Goal: Obtain resource: Obtain resource

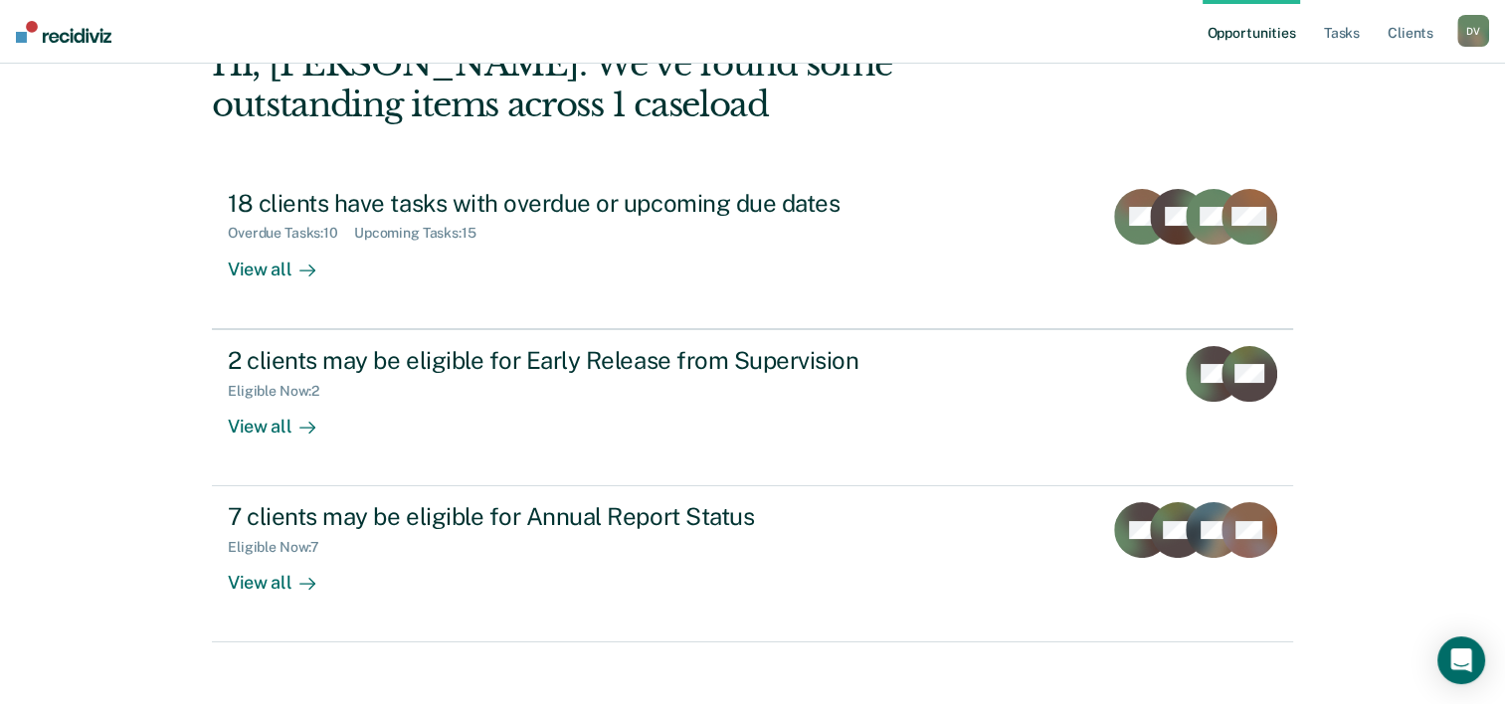
scroll to position [140, 0]
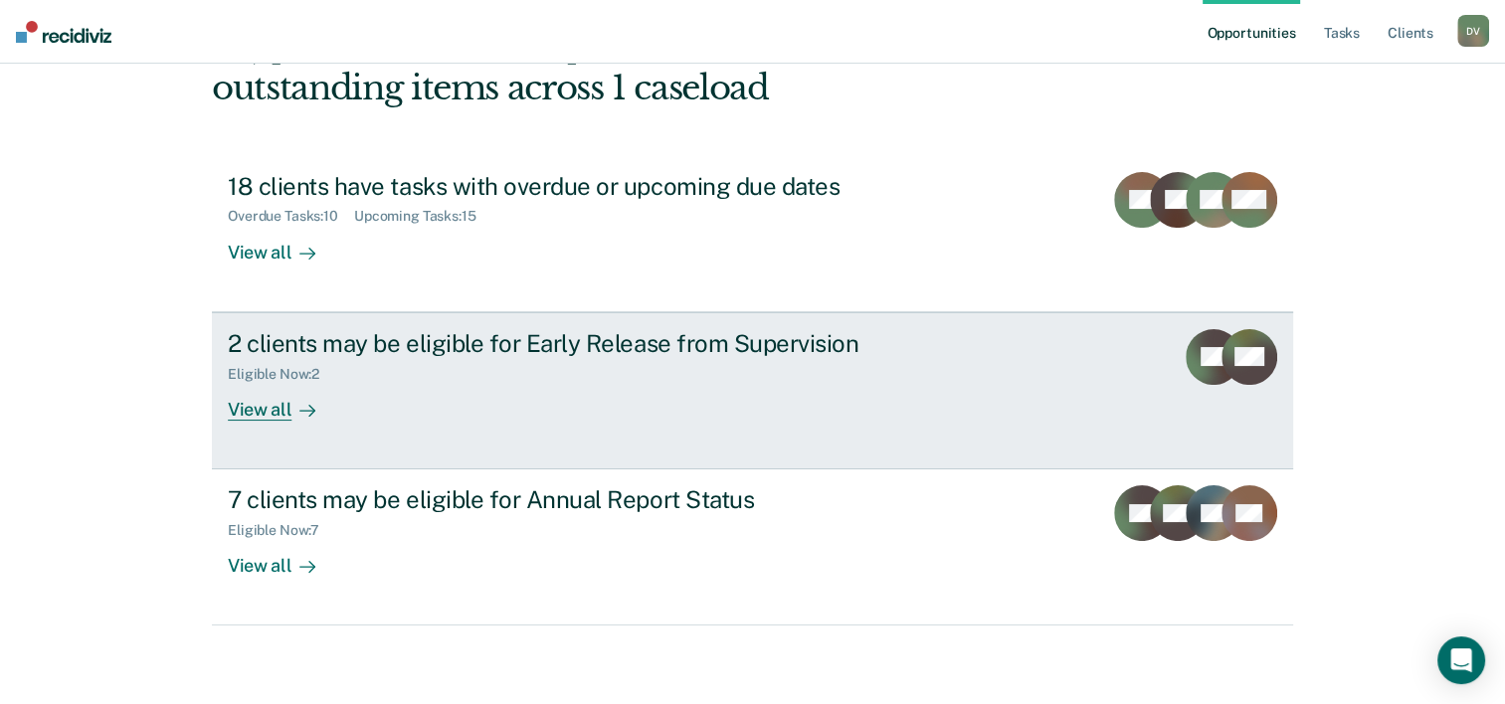
click at [279, 418] on div "View all" at bounding box center [283, 401] width 111 height 39
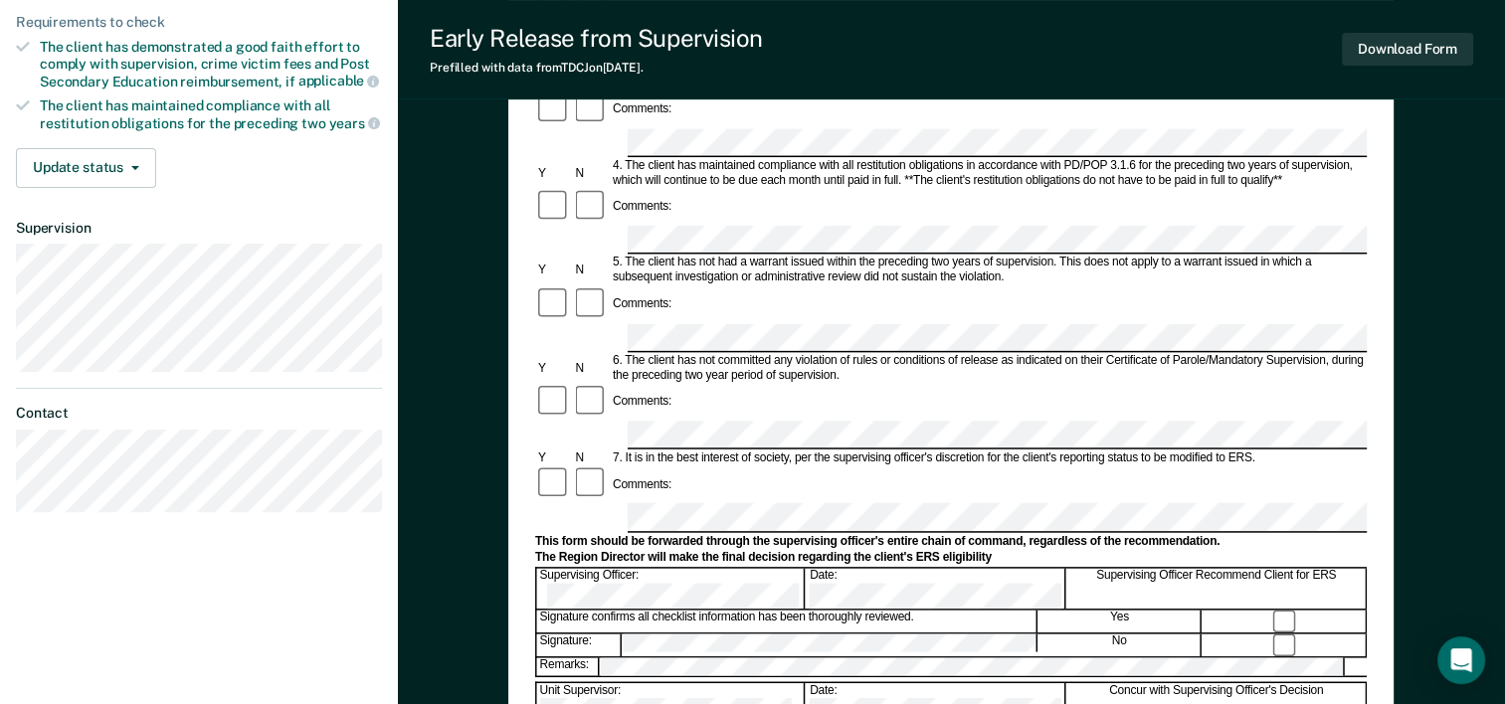
scroll to position [545, 0]
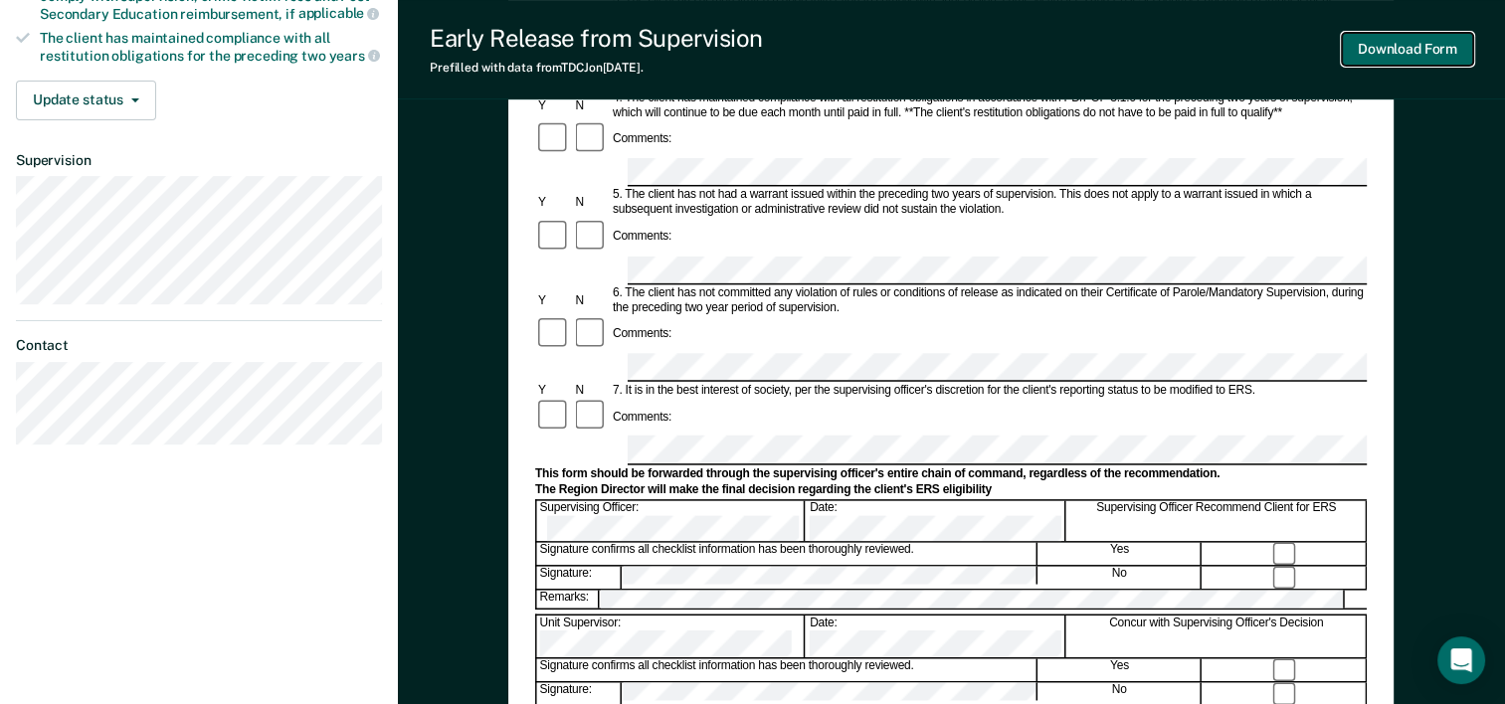
click at [1411, 60] on button "Download Form" at bounding box center [1407, 49] width 131 height 33
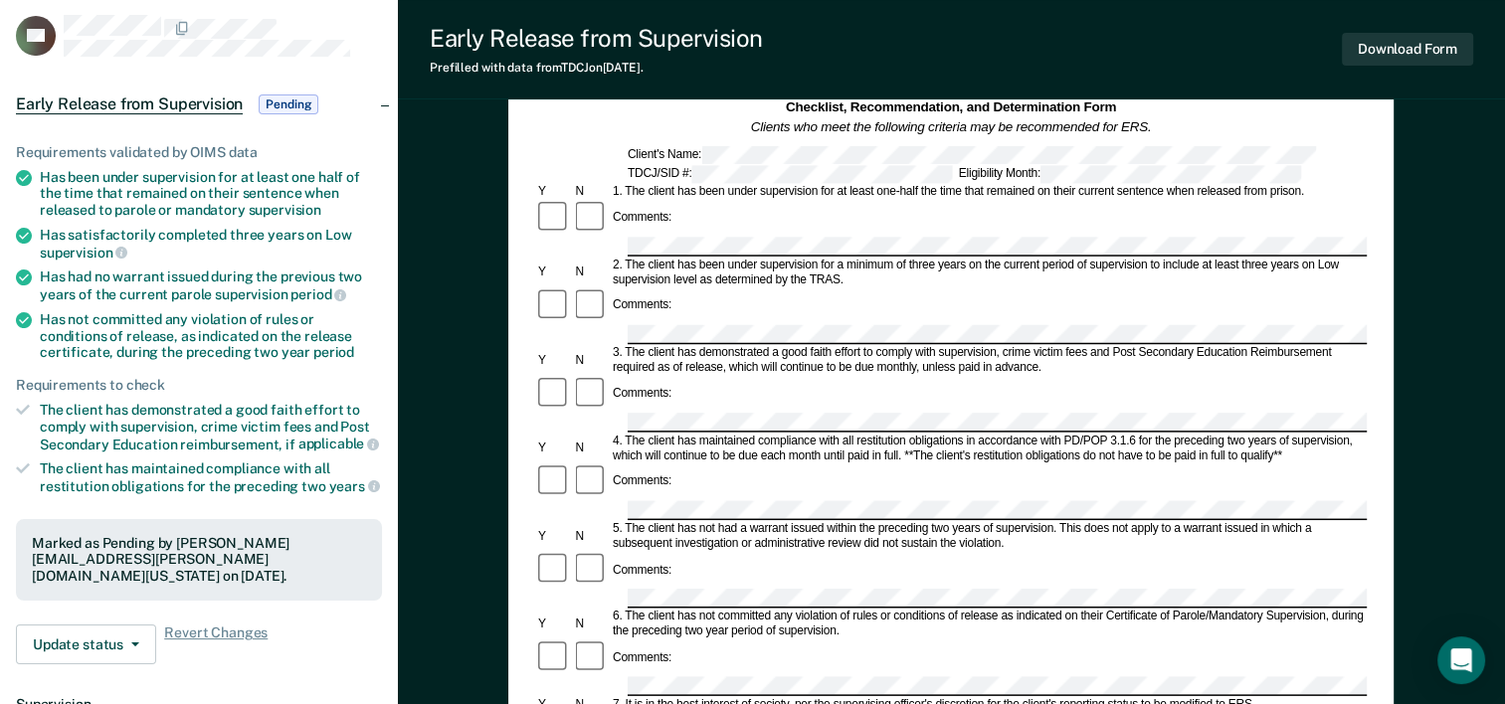
scroll to position [112, 0]
